Goal: Navigation & Orientation: Find specific page/section

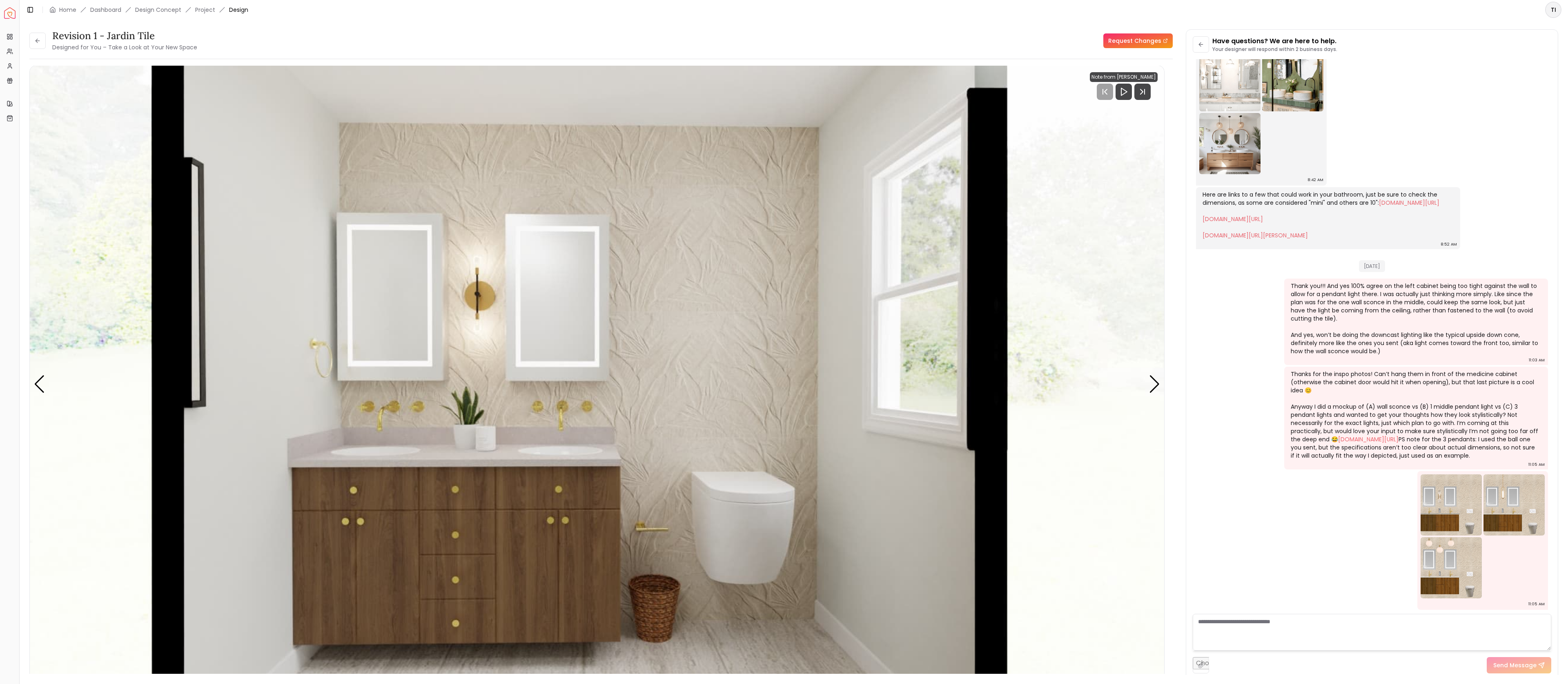
scroll to position [1576, 0]
click at [1143, 92] on icon "Next Track" at bounding box center [1141, 92] width 2 height 5
click at [1128, 387] on img "1 / 4" at bounding box center [597, 384] width 1135 height 638
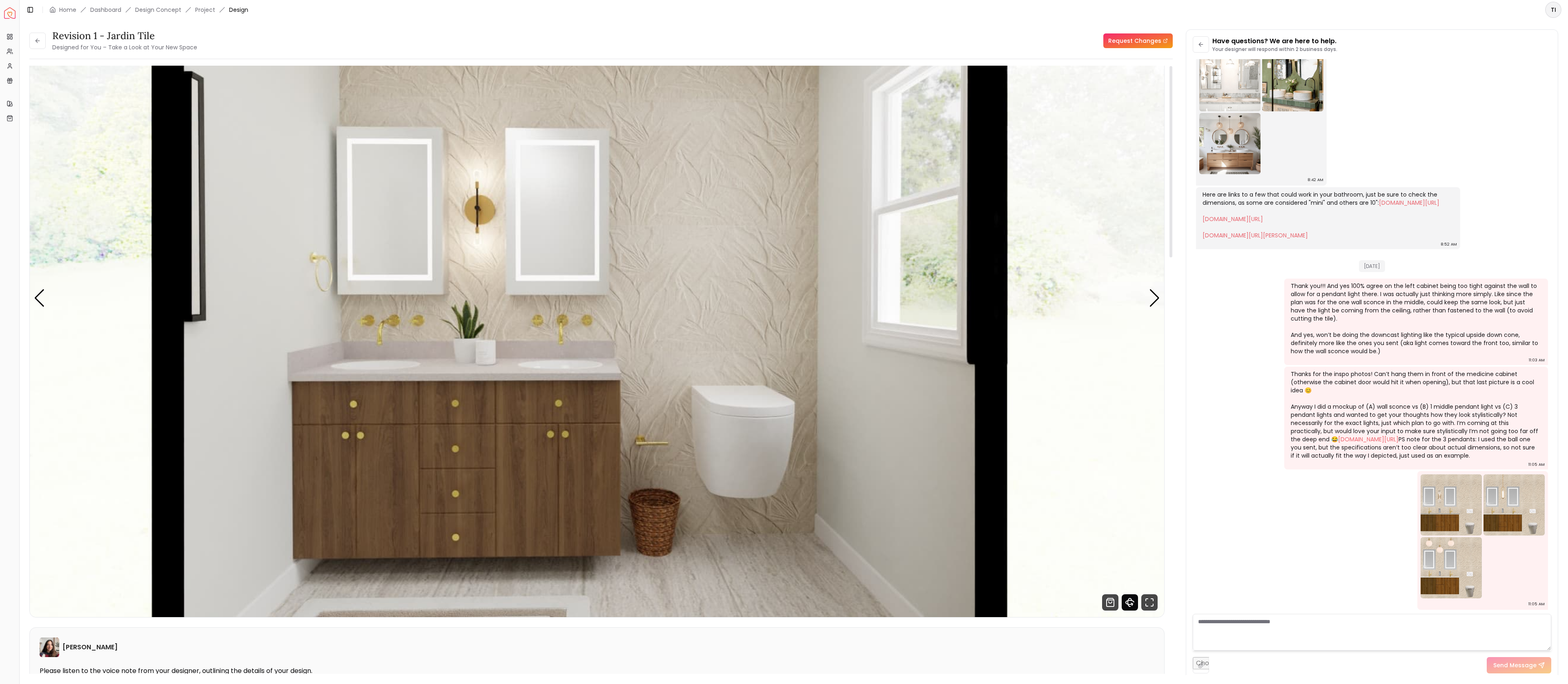
scroll to position [0, 0]
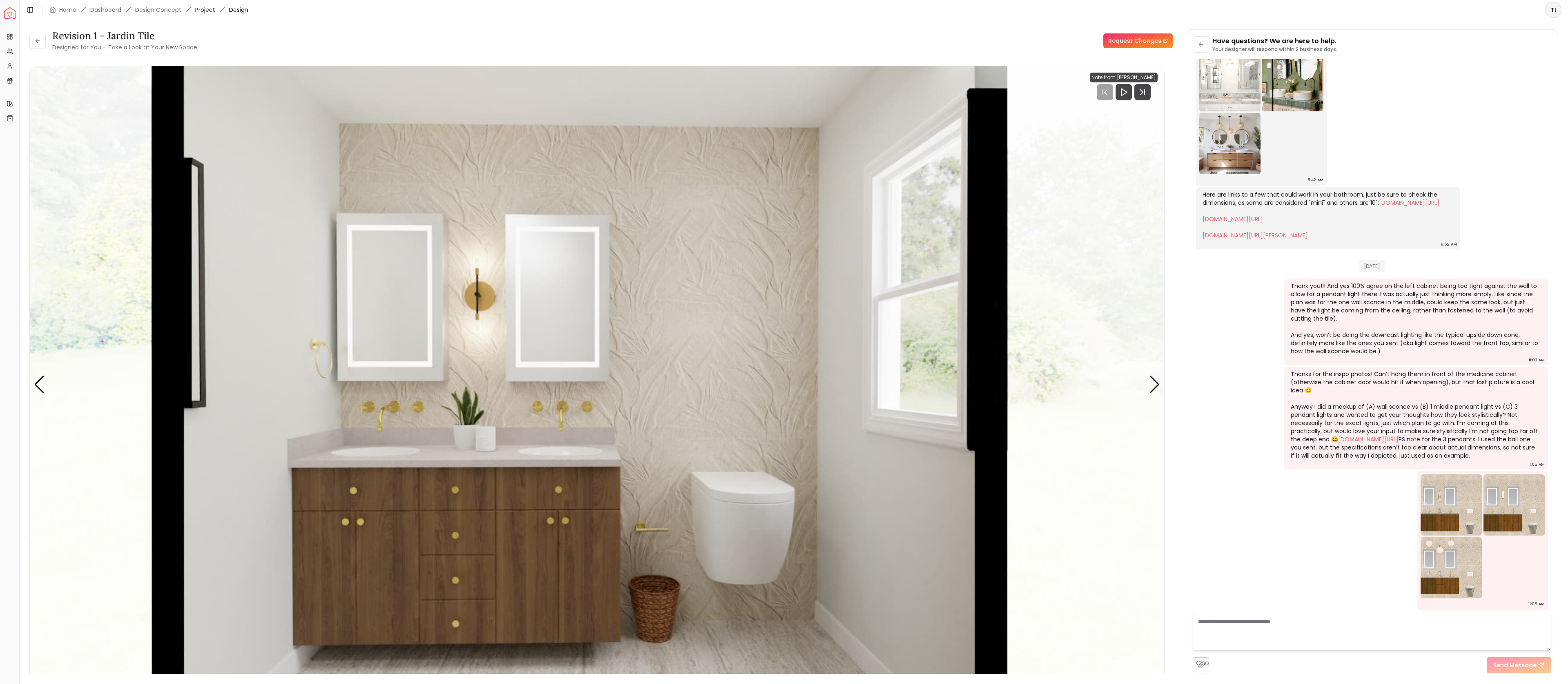
click at [207, 10] on link "Project" at bounding box center [205, 9] width 20 height 8
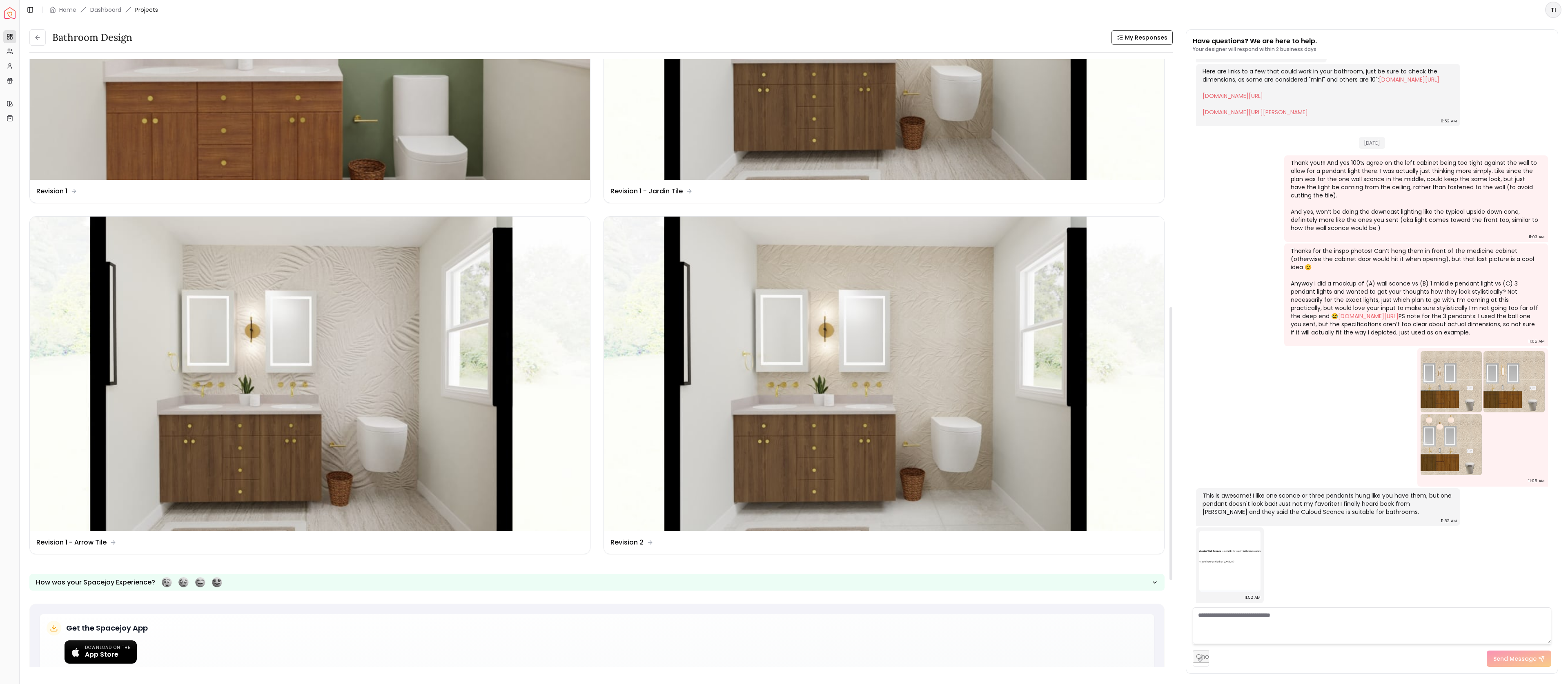
scroll to position [552, 0]
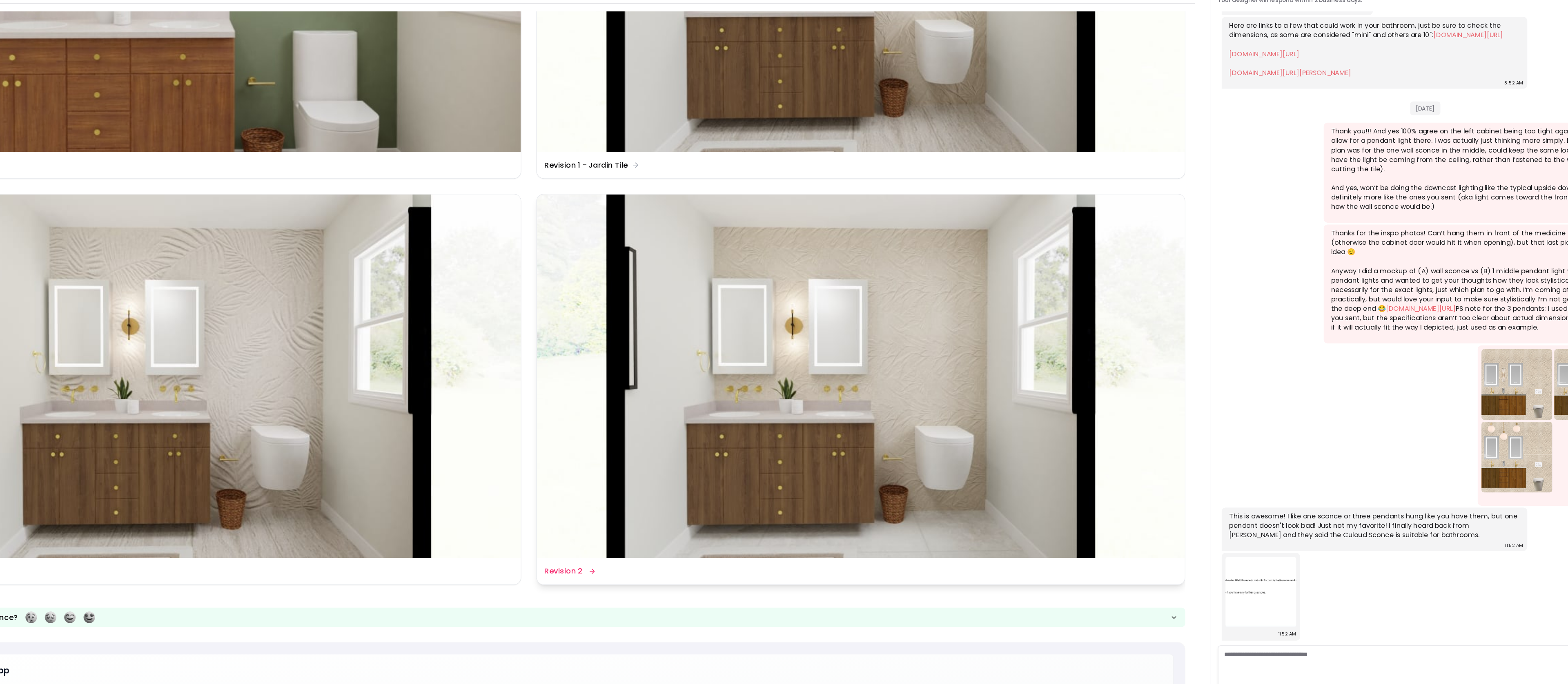
click at [902, 446] on img at bounding box center [884, 375] width 560 height 315
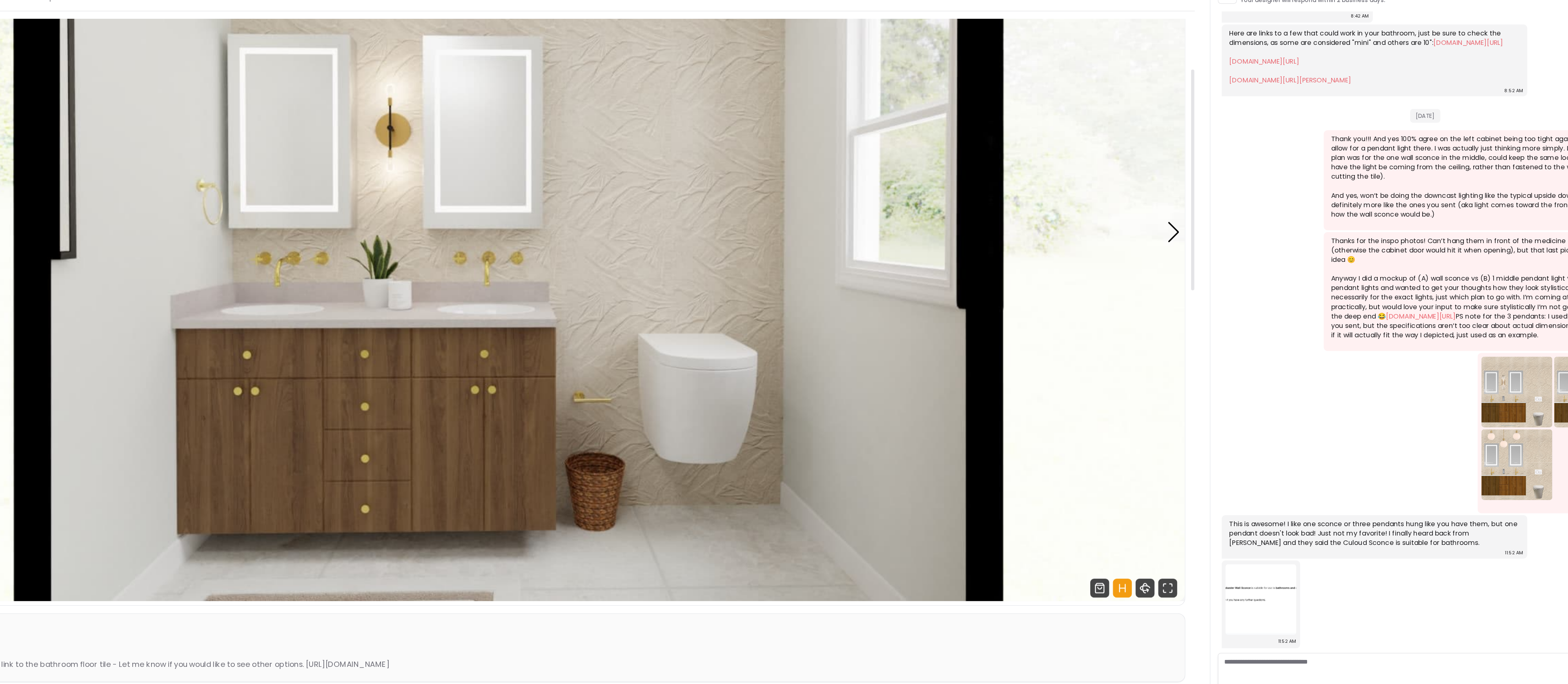
scroll to position [138, 0]
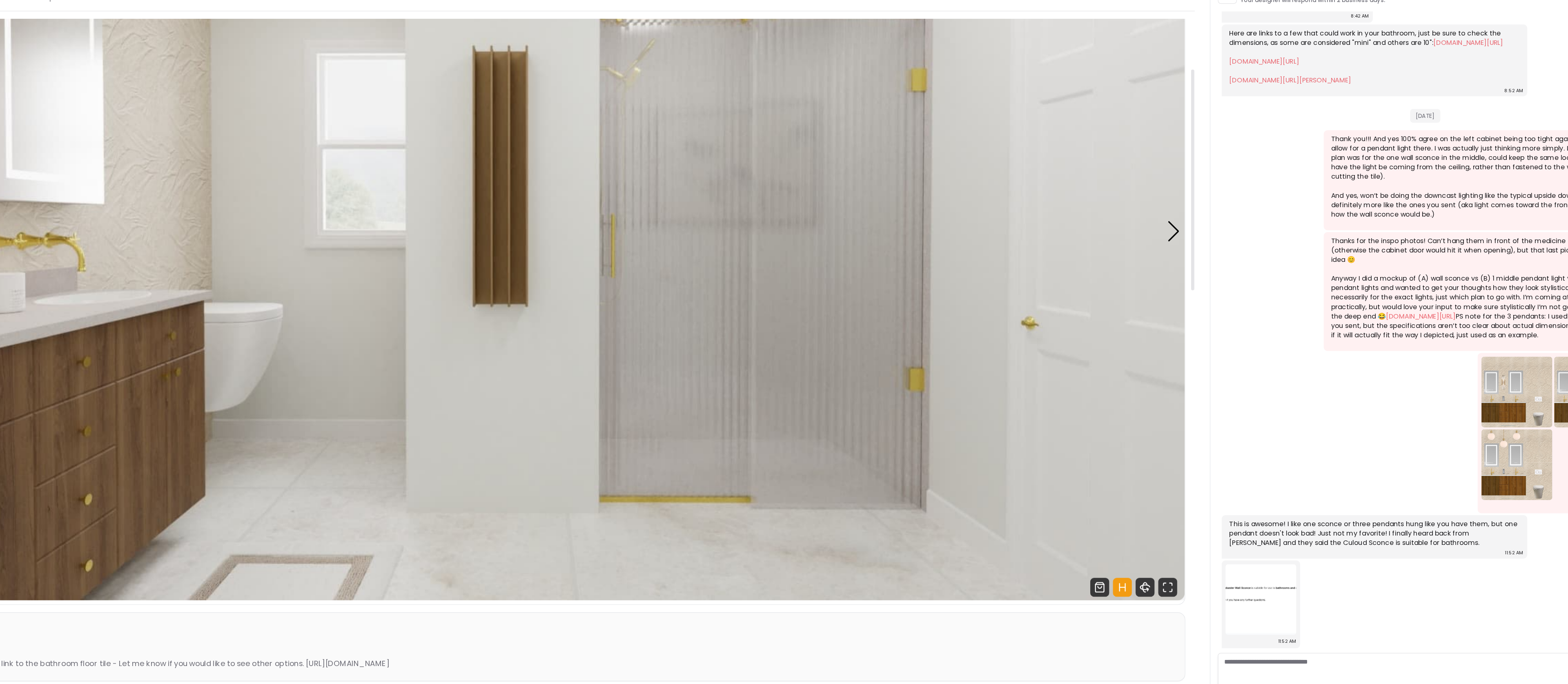
click at [1025, 395] on img "2 / 3" at bounding box center [597, 250] width 1135 height 638
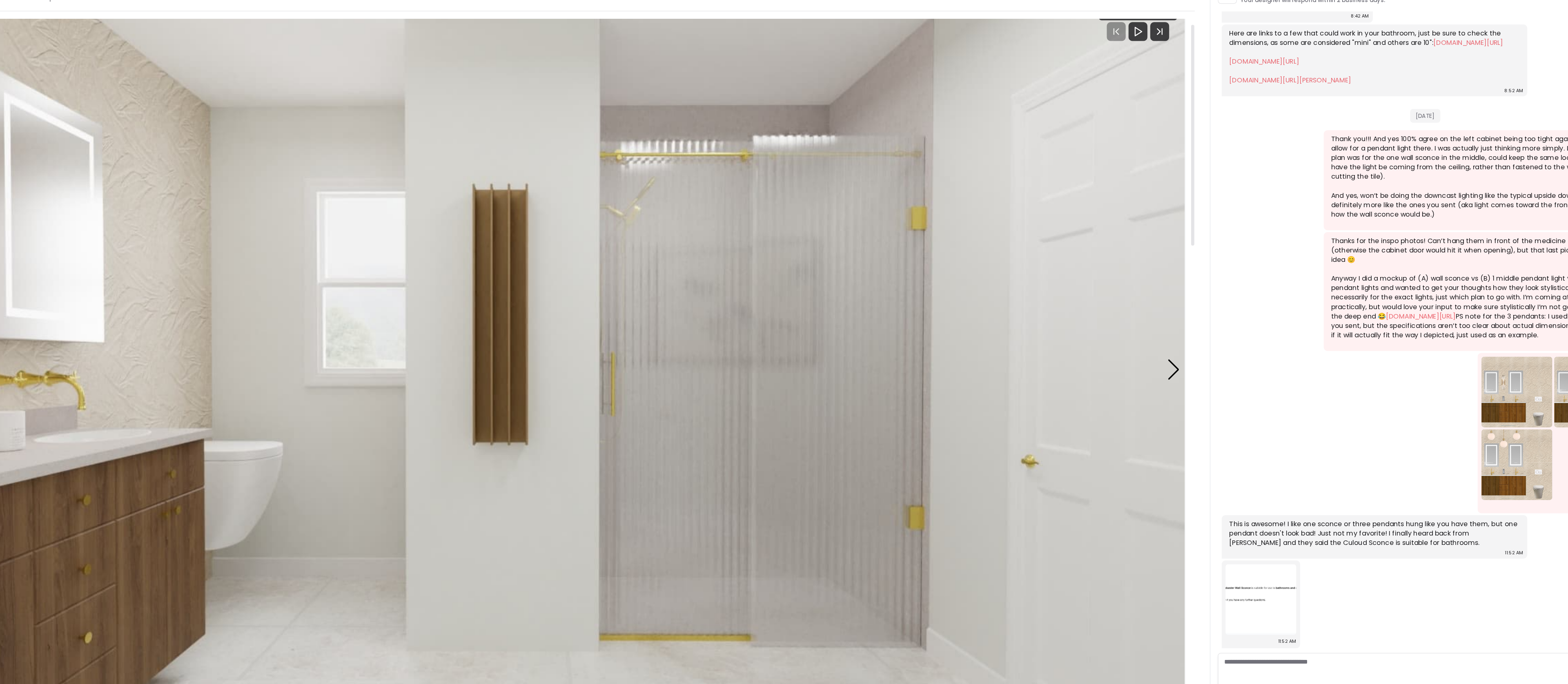
scroll to position [11, 0]
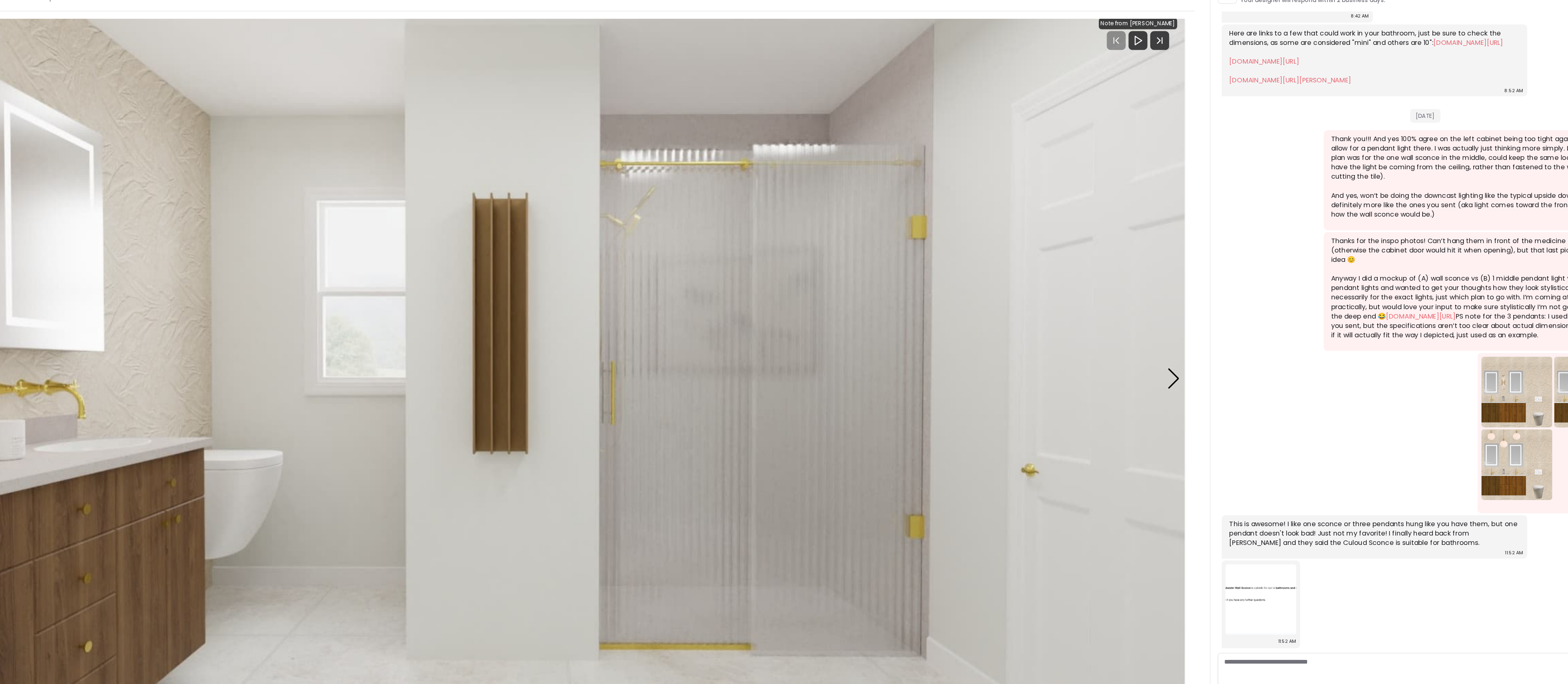
click at [969, 452] on img "2 / 3" at bounding box center [597, 377] width 1135 height 638
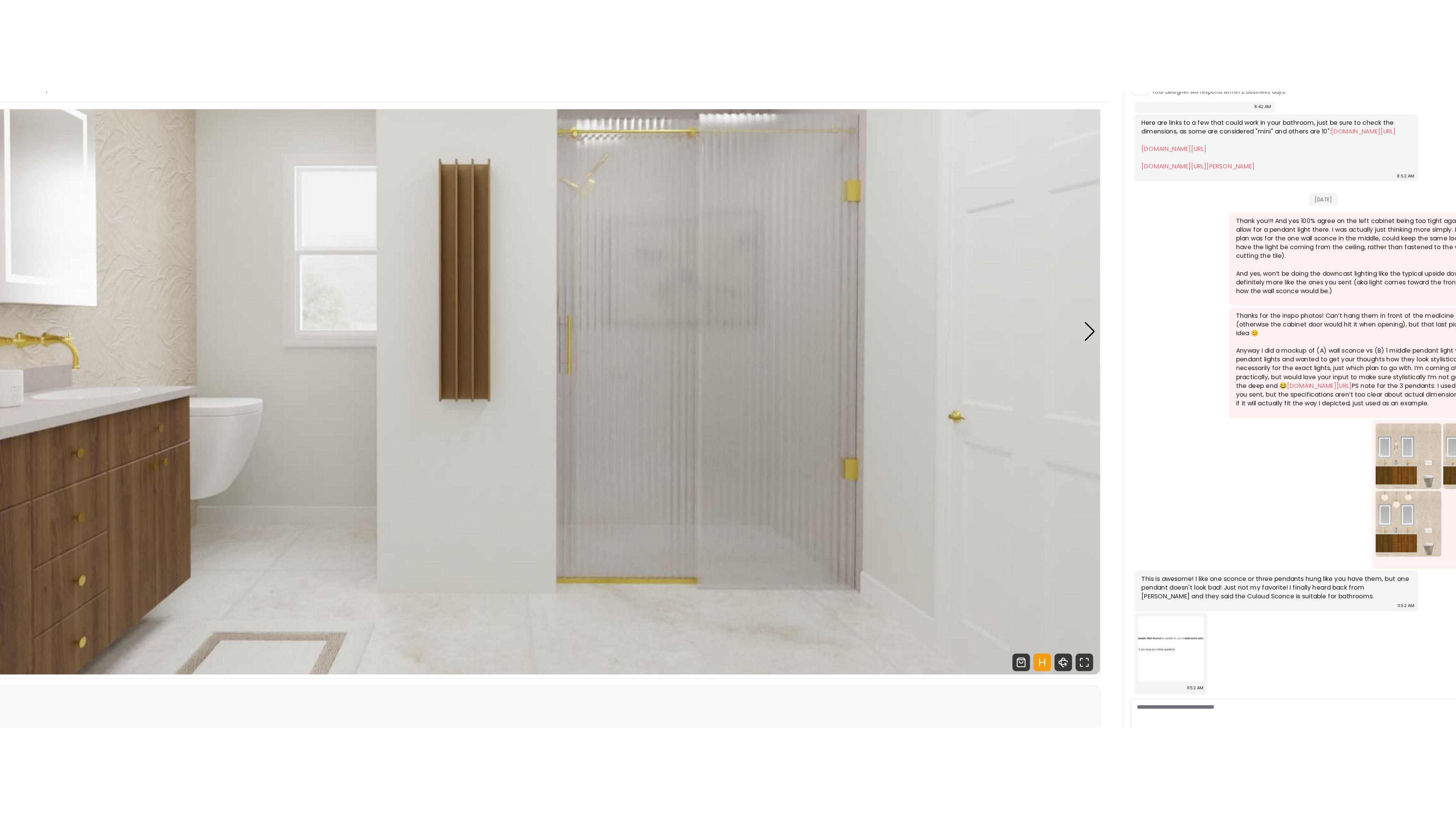
scroll to position [111, 0]
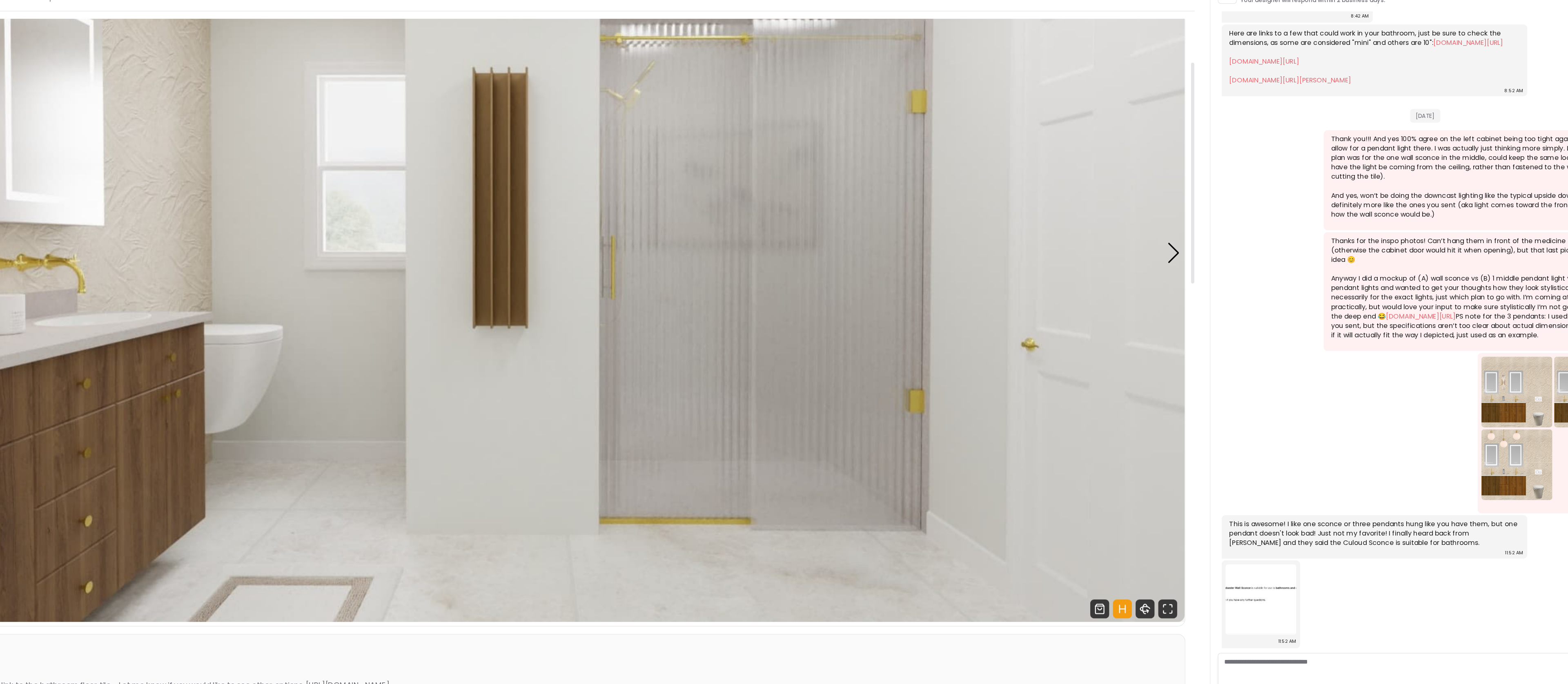
click at [1193, 618] on textarea at bounding box center [1372, 632] width 359 height 36
click at [1130, 575] on icon "360 View" at bounding box center [1130, 576] width 16 height 16
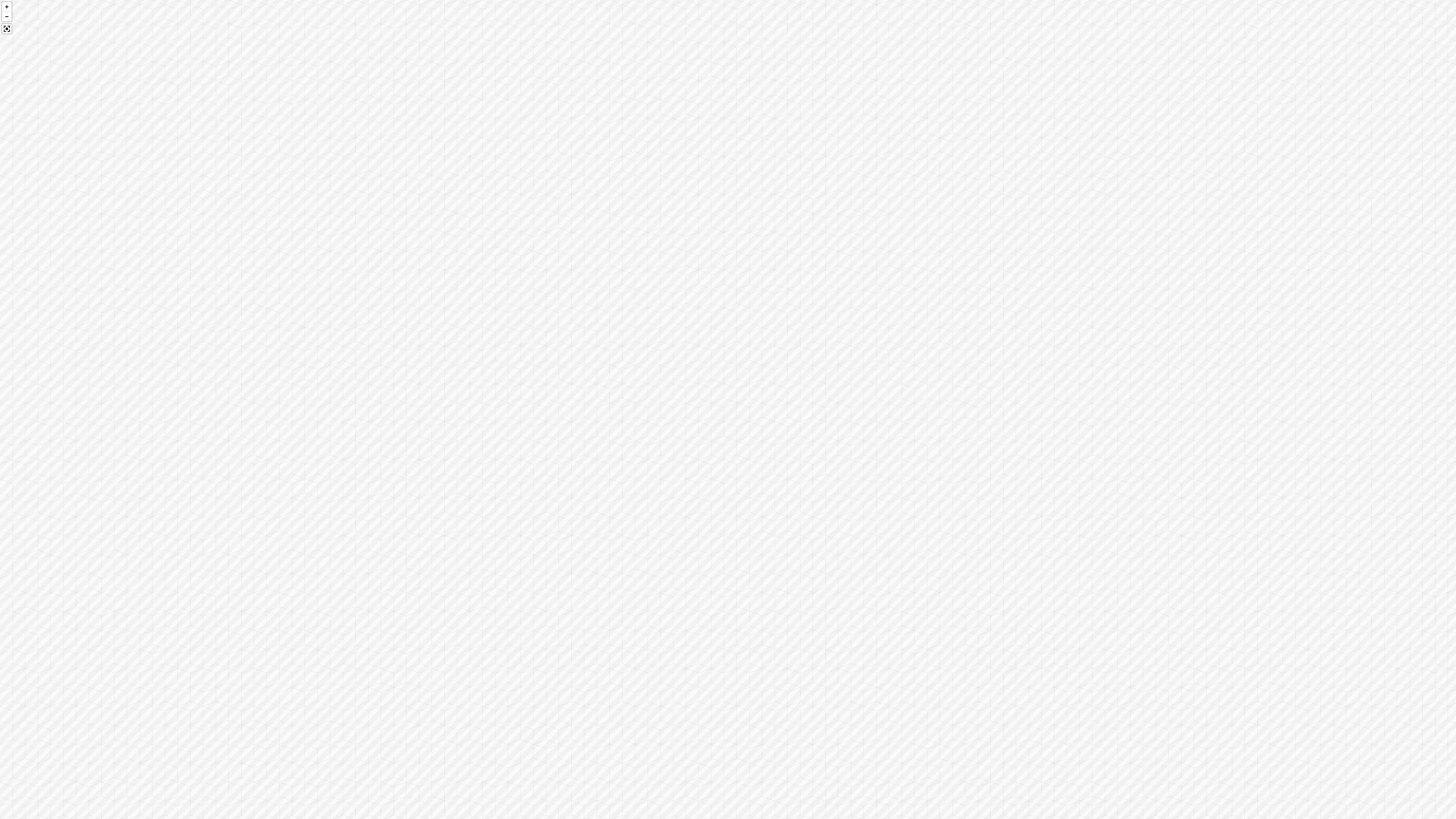
click at [1130, 534] on div at bounding box center [728, 410] width 1456 height 819
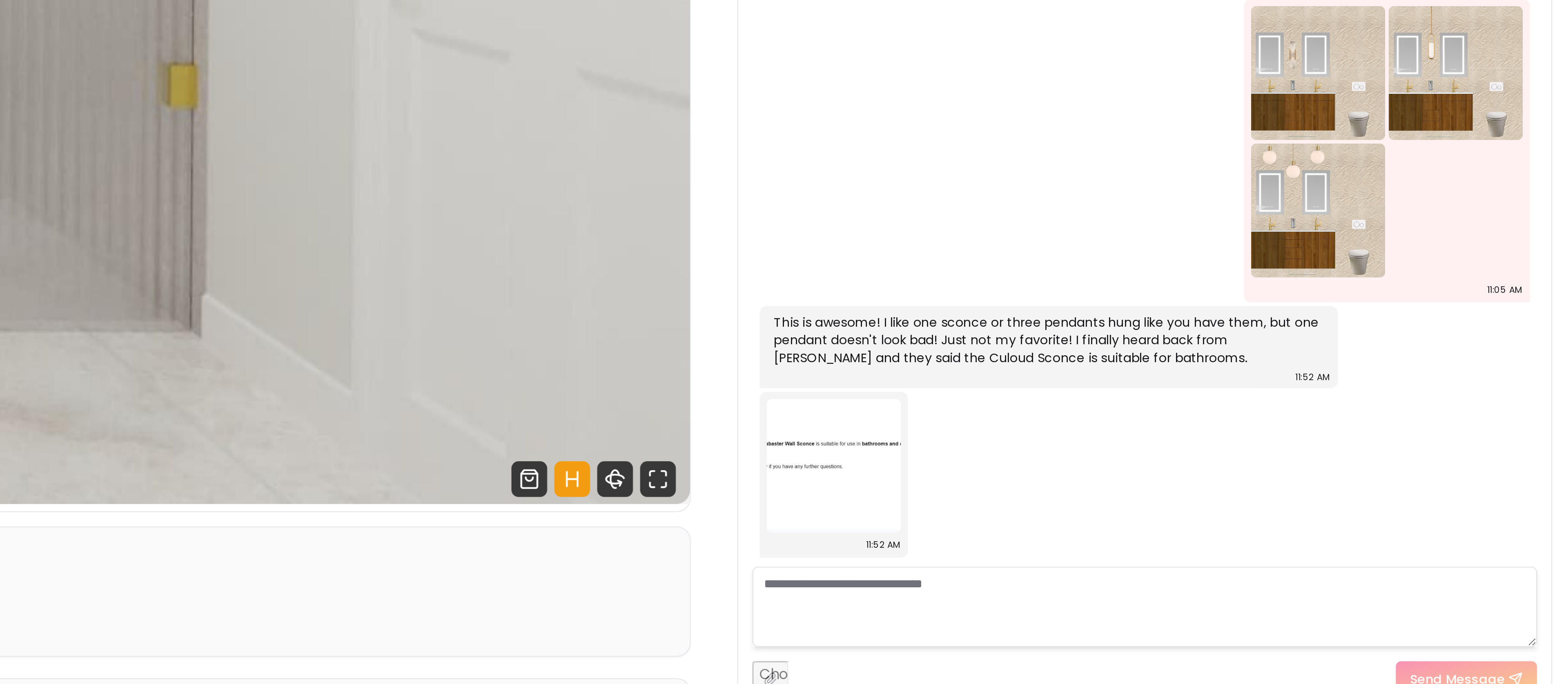
scroll to position [113, 0]
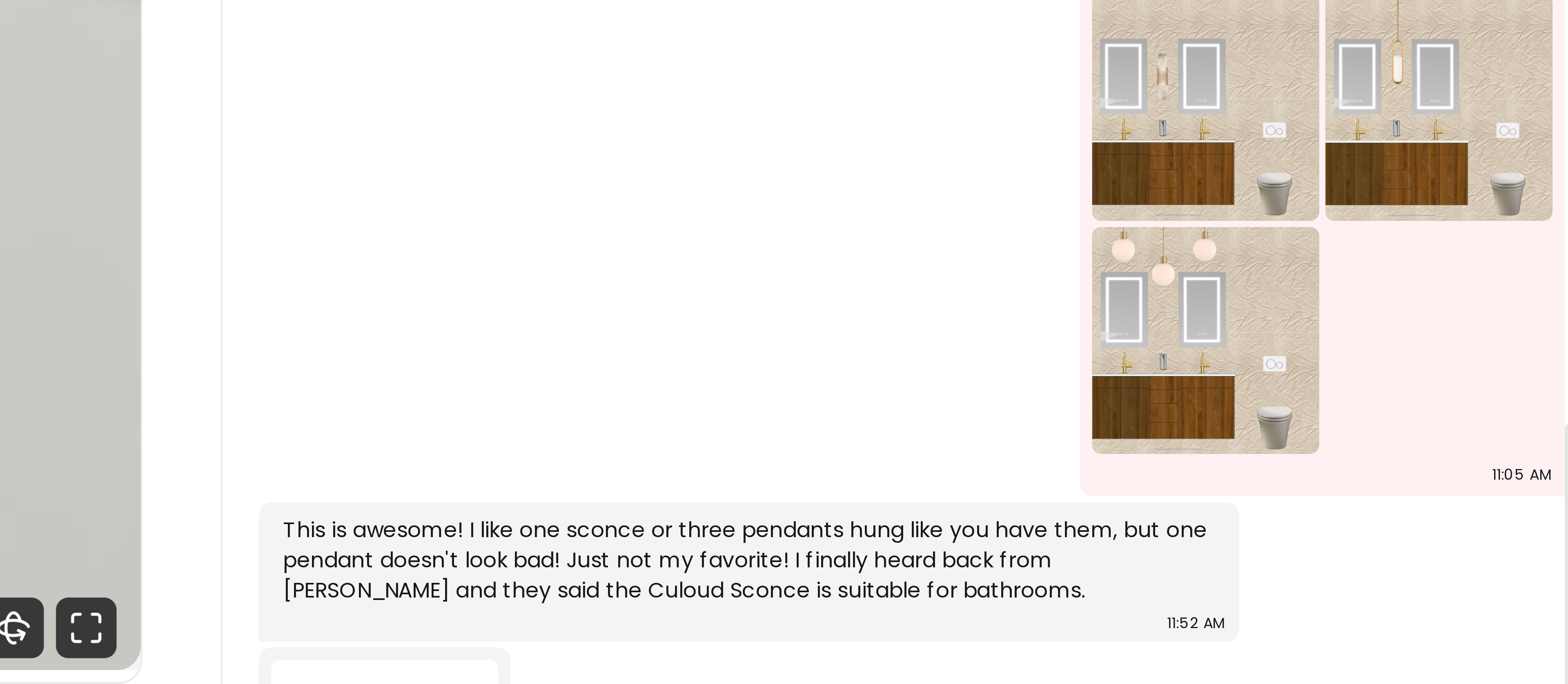
click at [1365, 498] on div "This is awesome! I like one sconce or three pendants hung like you have them, b…" at bounding box center [1327, 513] width 264 height 38
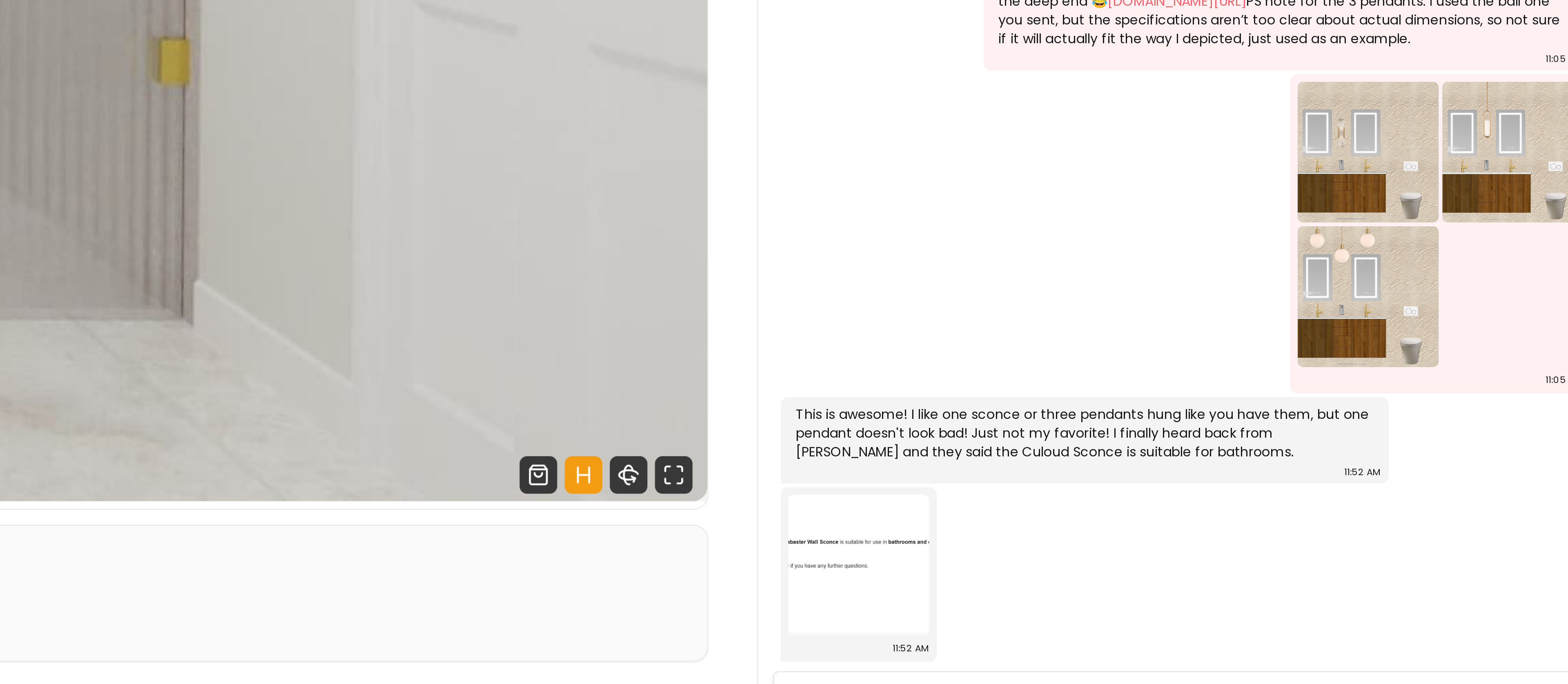
scroll to position [171, 0]
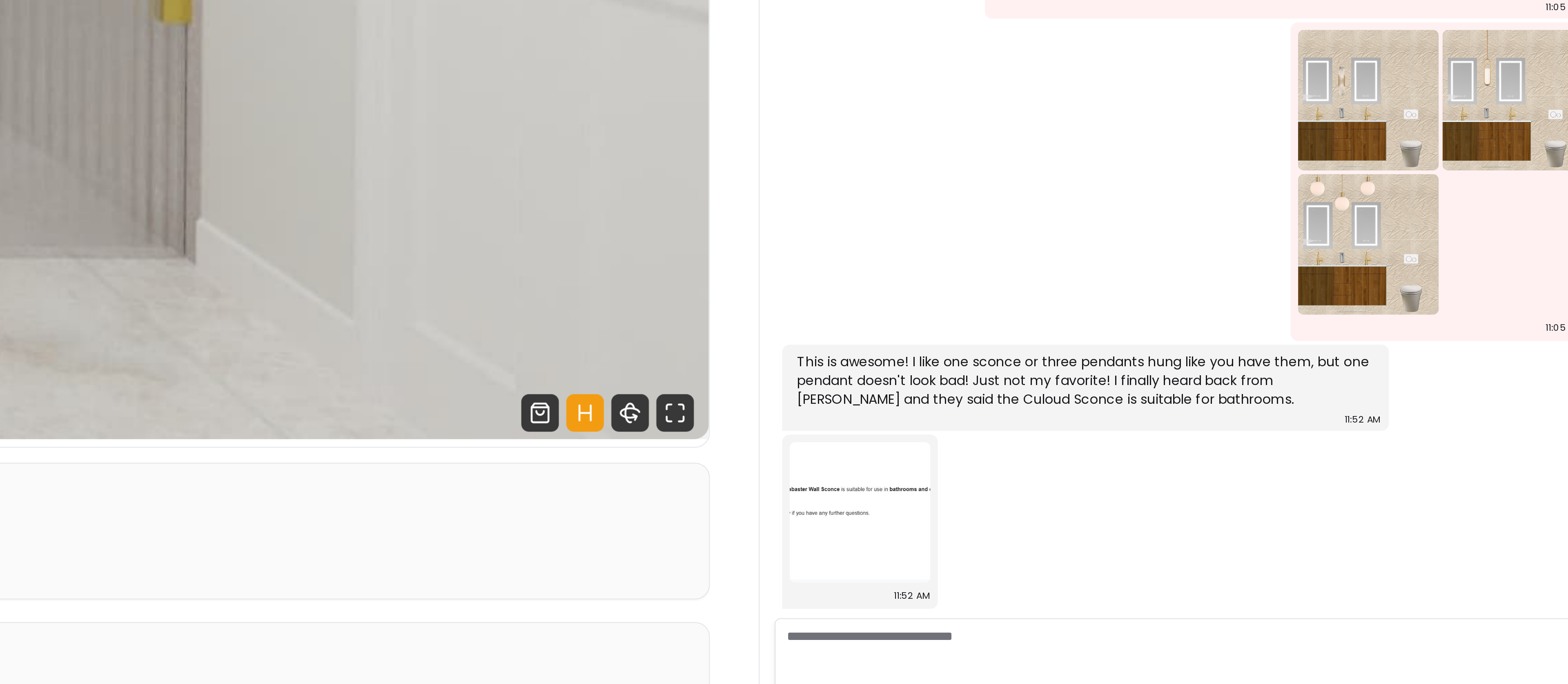
click at [1230, 572] on img at bounding box center [1230, 568] width 61 height 61
click at [1225, 576] on img at bounding box center [1230, 568] width 61 height 61
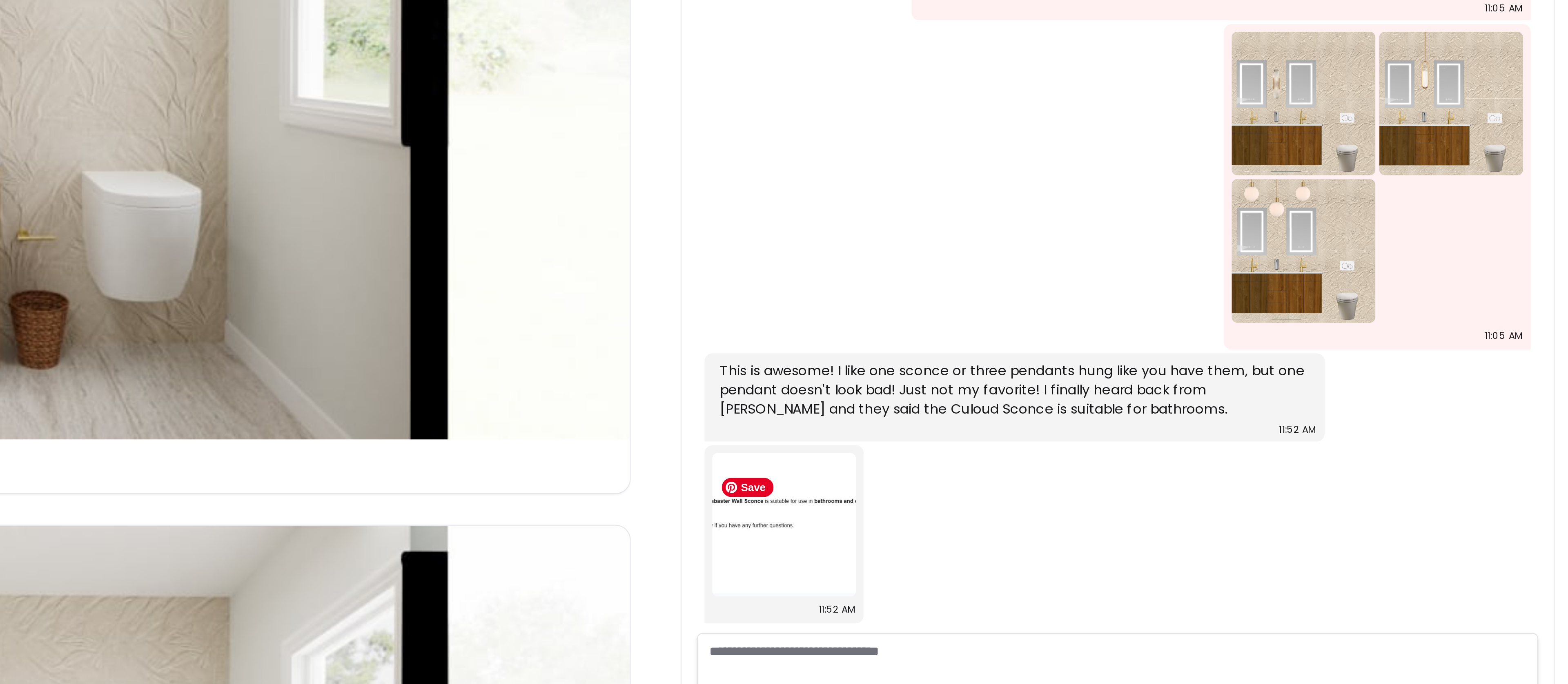
scroll to position [203, 0]
